Goal: Information Seeking & Learning: Learn about a topic

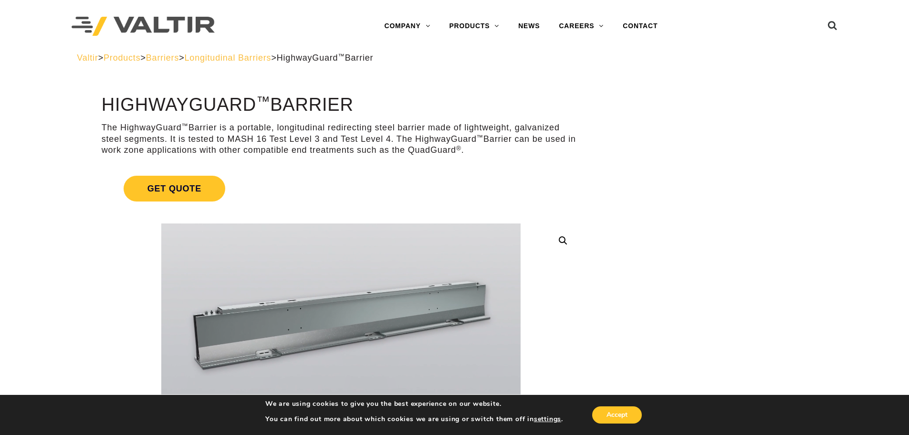
click at [179, 61] on span "Barriers" at bounding box center [162, 58] width 33 height 10
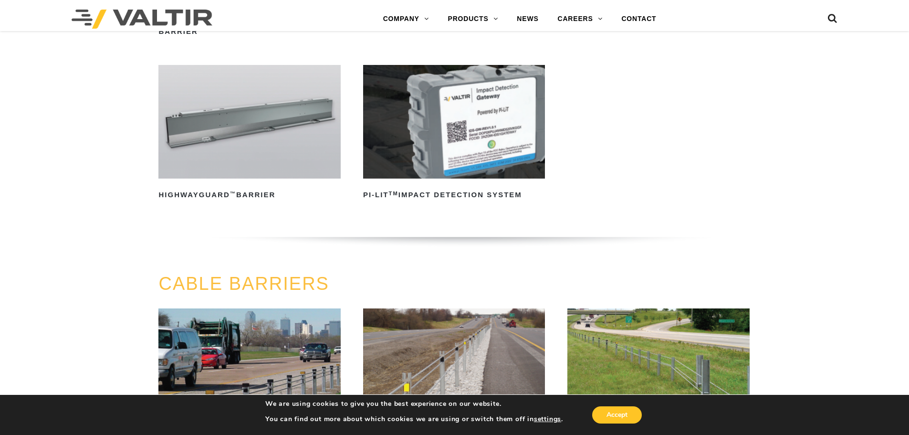
scroll to position [238, 0]
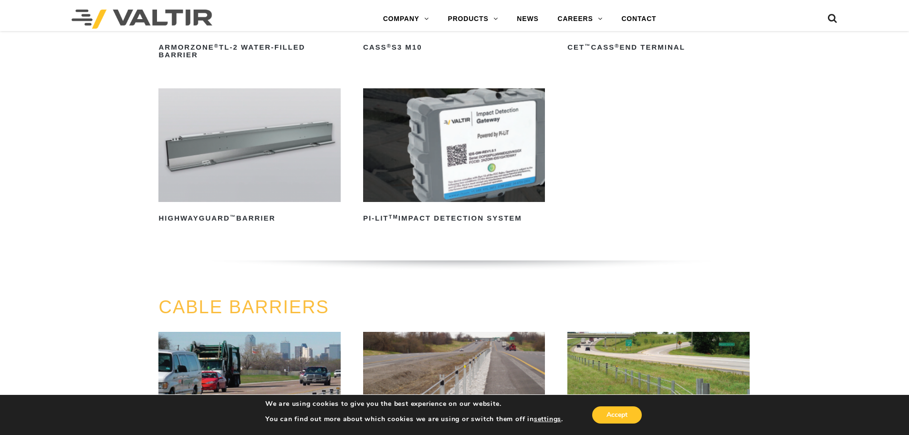
click at [278, 132] on img at bounding box center [249, 145] width 182 height 114
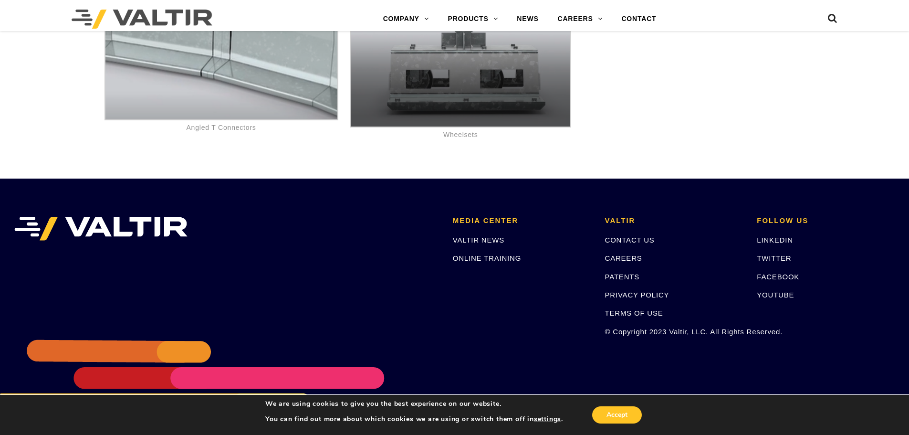
scroll to position [5873, 0]
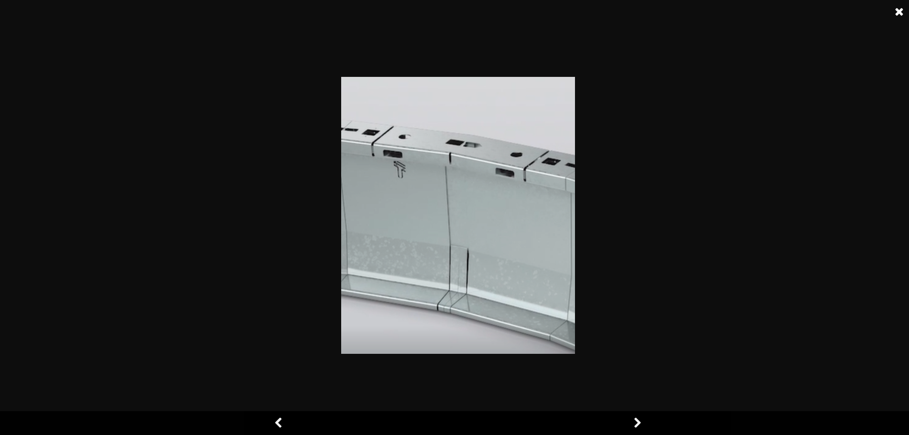
click at [729, 318] on div at bounding box center [458, 217] width 916 height 435
click at [899, 13] on link at bounding box center [899, 12] width 24 height 24
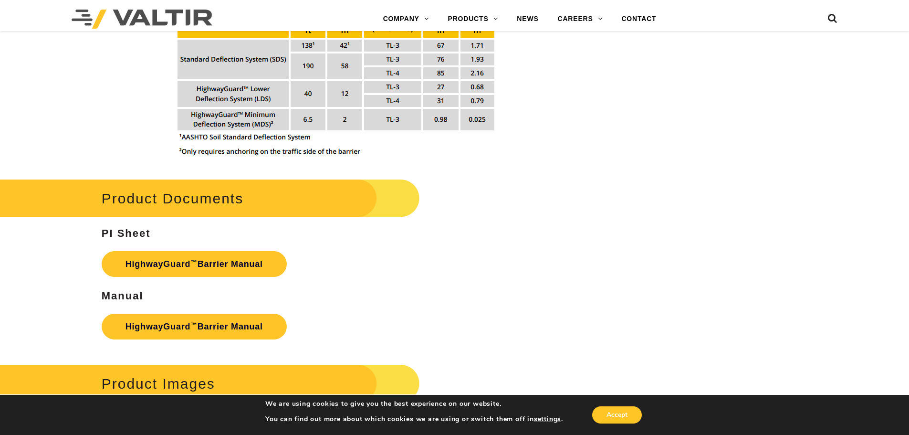
scroll to position [1262, 0]
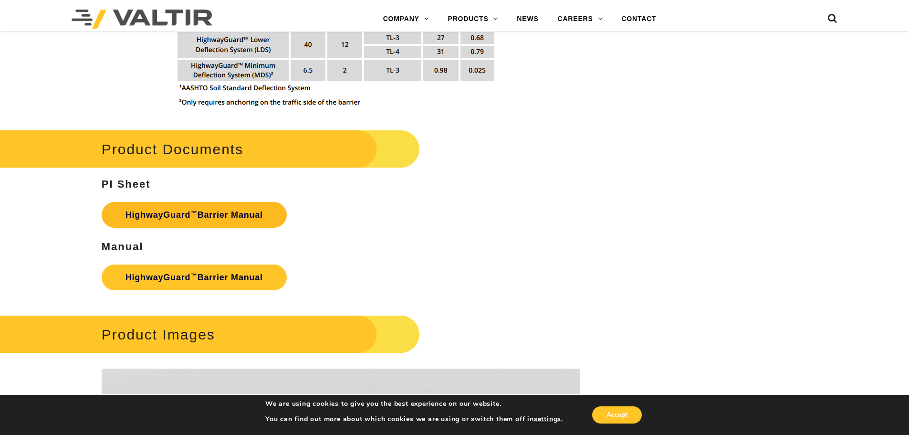
click at [246, 223] on link "HighwayGuard ™ Barrier Manual" at bounding box center [194, 215] width 185 height 26
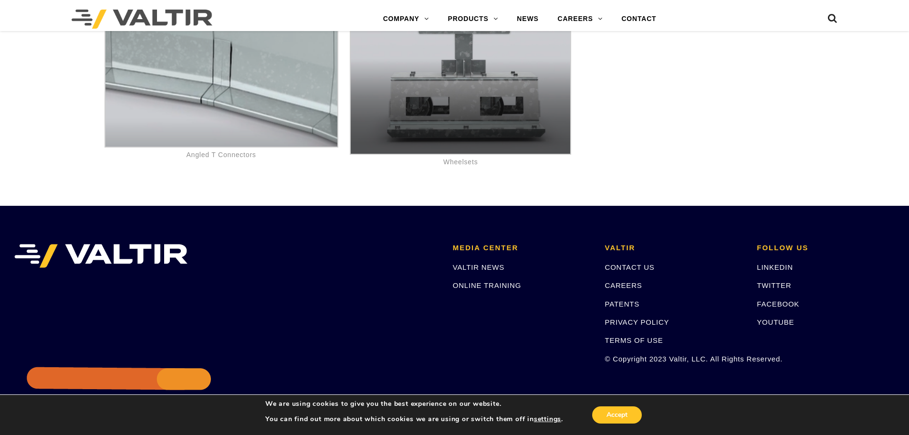
scroll to position [5873, 0]
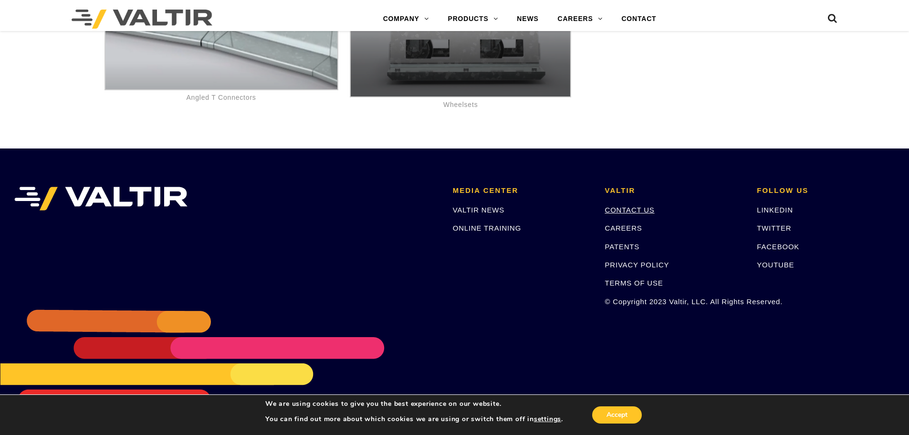
click at [639, 209] on link "CONTACT US" at bounding box center [630, 210] width 50 height 8
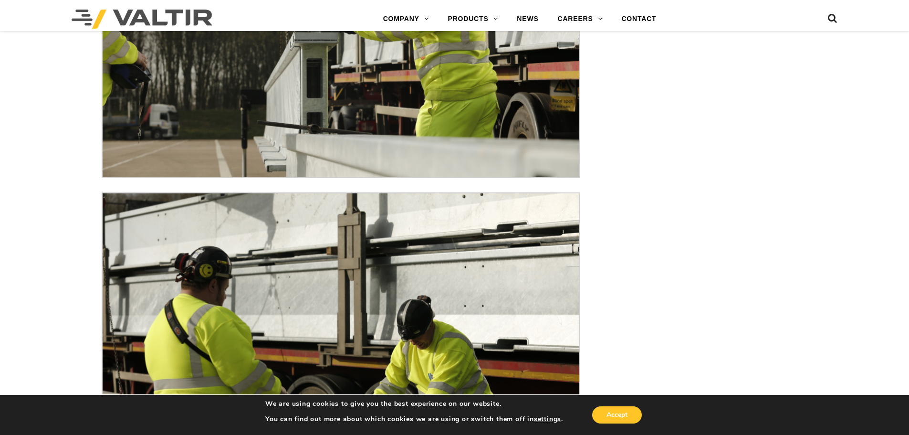
scroll to position [3885, 0]
